Goal: Check status: Check status

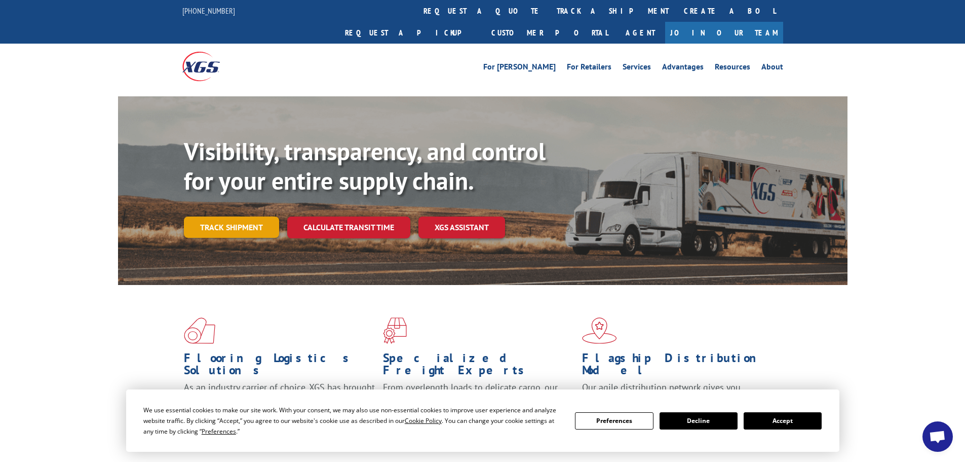
click at [218, 216] on link "Track shipment" at bounding box center [231, 226] width 95 height 21
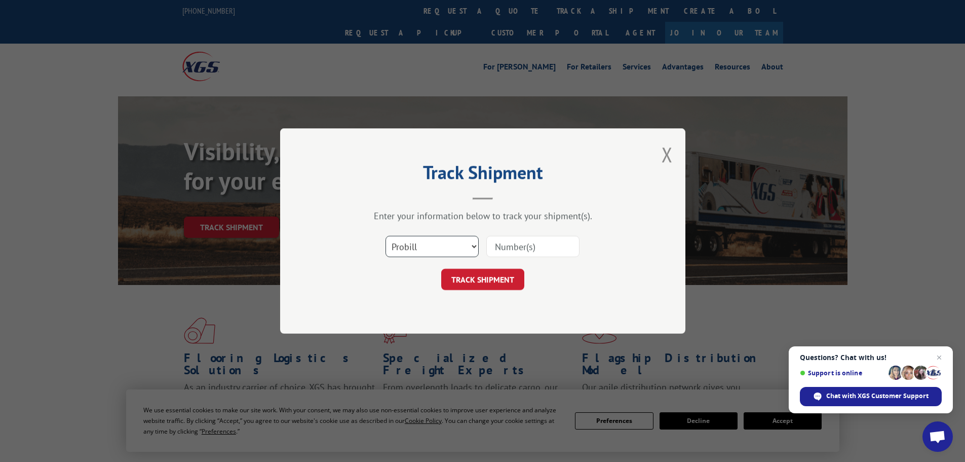
click at [473, 250] on select "Select category... Probill BOL PO" at bounding box center [432, 246] width 93 height 21
select select "po"
click at [386, 236] on select "Select category... Probill BOL PO" at bounding box center [432, 246] width 93 height 21
click at [527, 247] on input at bounding box center [532, 246] width 93 height 21
type input "03520329"
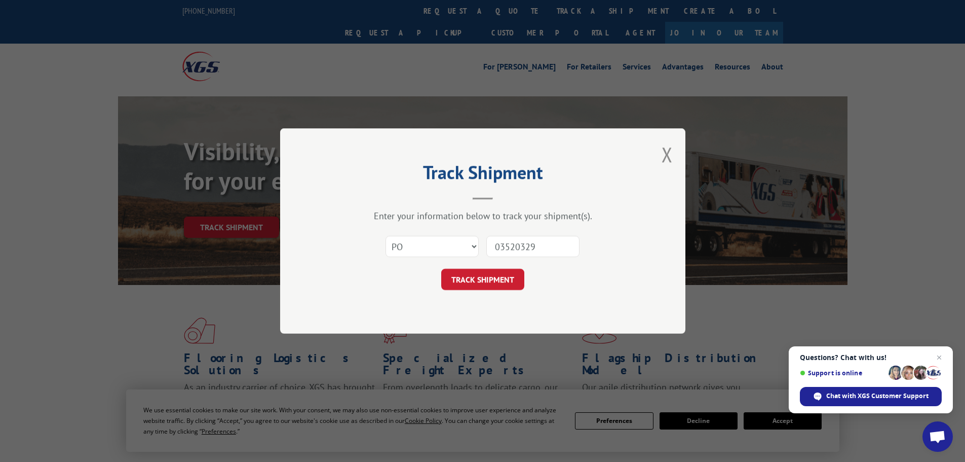
click at [441, 268] on button "TRACK SHIPMENT" at bounding box center [482, 278] width 83 height 21
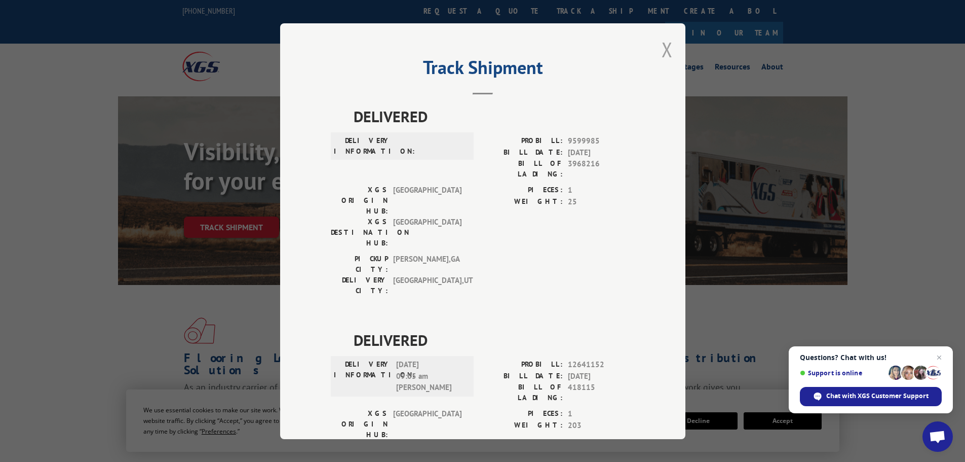
click at [664, 52] on button "Close modal" at bounding box center [667, 49] width 11 height 27
